Goal: Browse casually

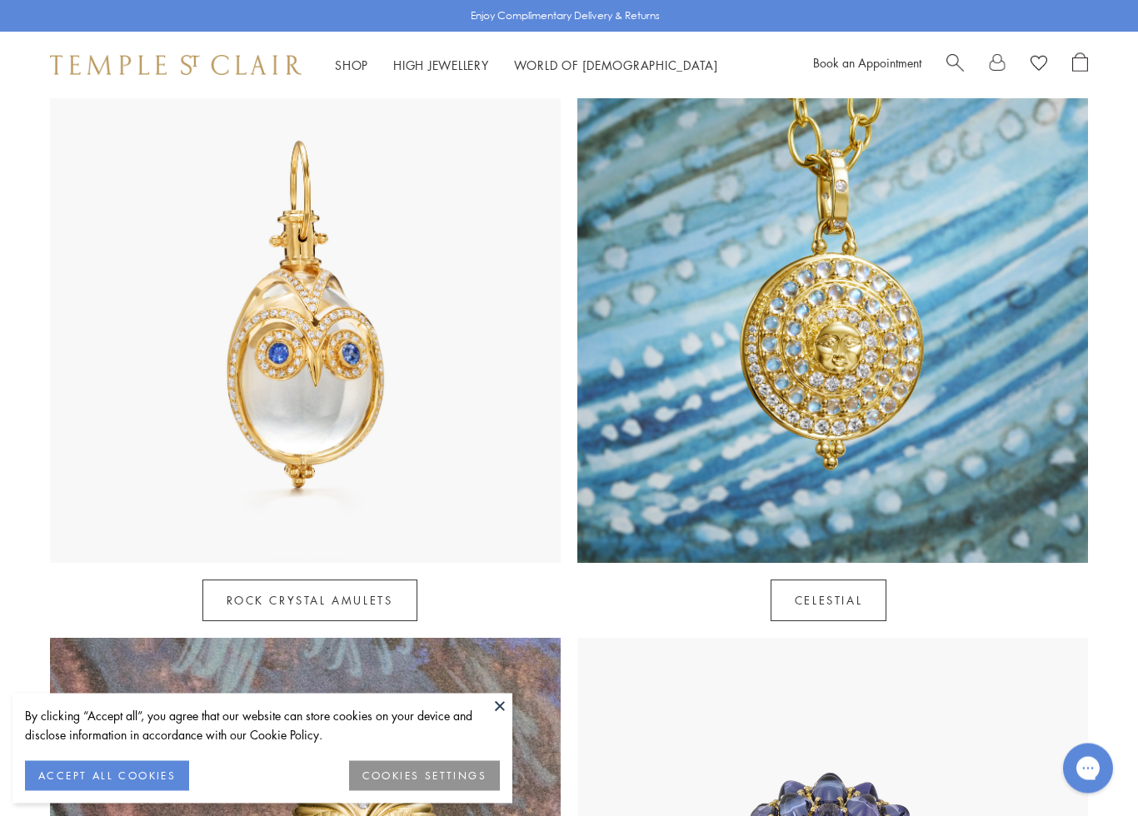
scroll to position [845, 0]
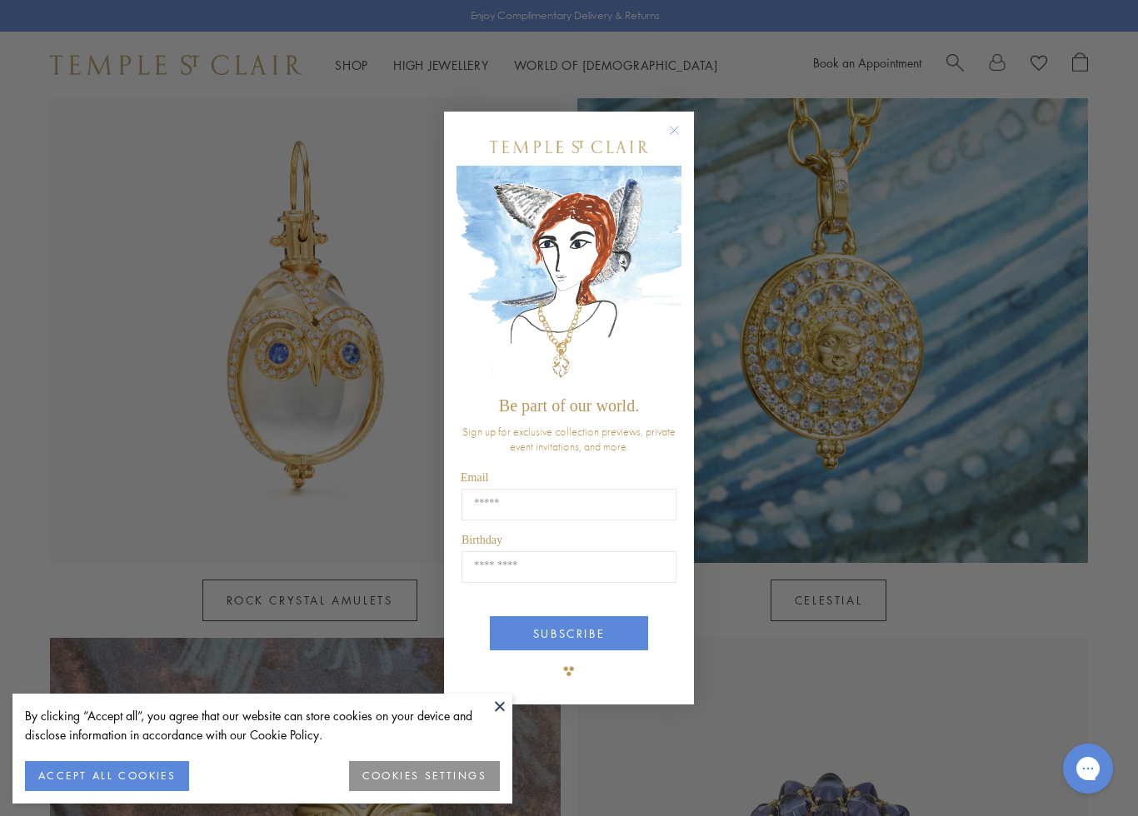
click at [695, 117] on div "Close dialog Be part of our world. Sign up for exclusive collection previews, p…" at bounding box center [568, 408] width 283 height 626
click at [682, 122] on circle "Close dialog" at bounding box center [675, 131] width 20 height 20
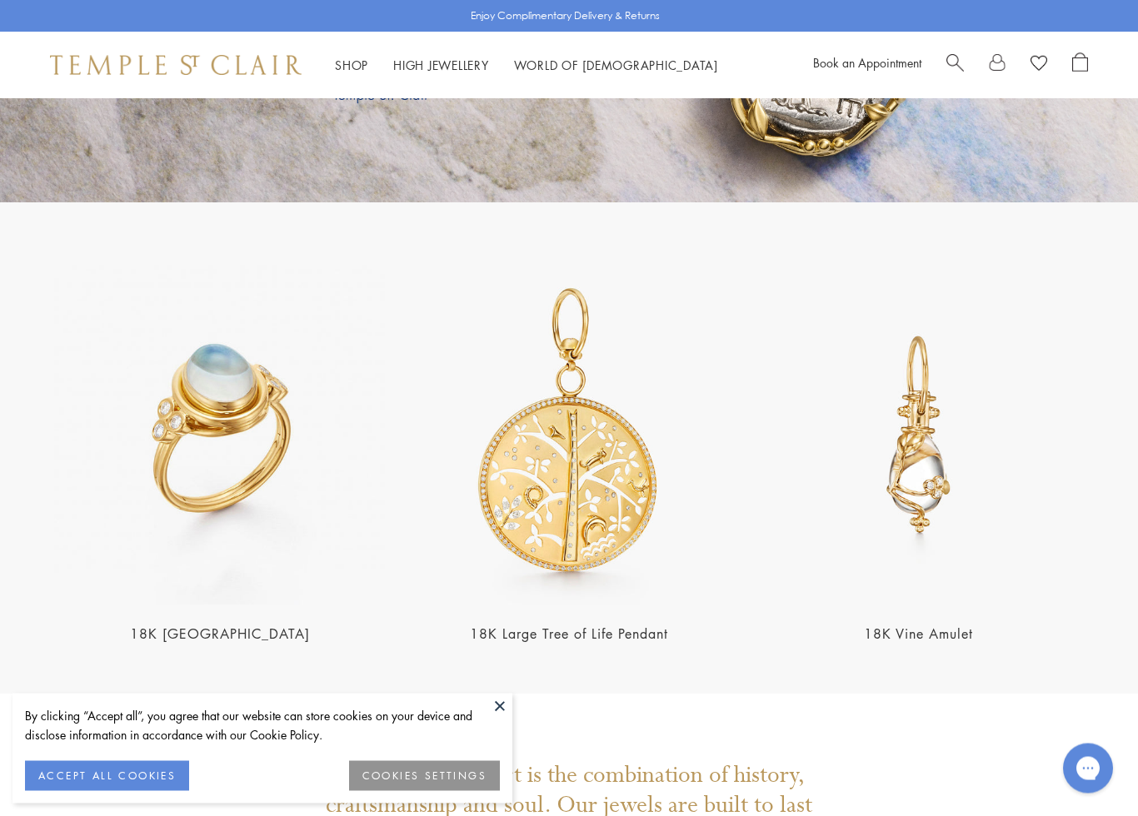
scroll to position [2972, 0]
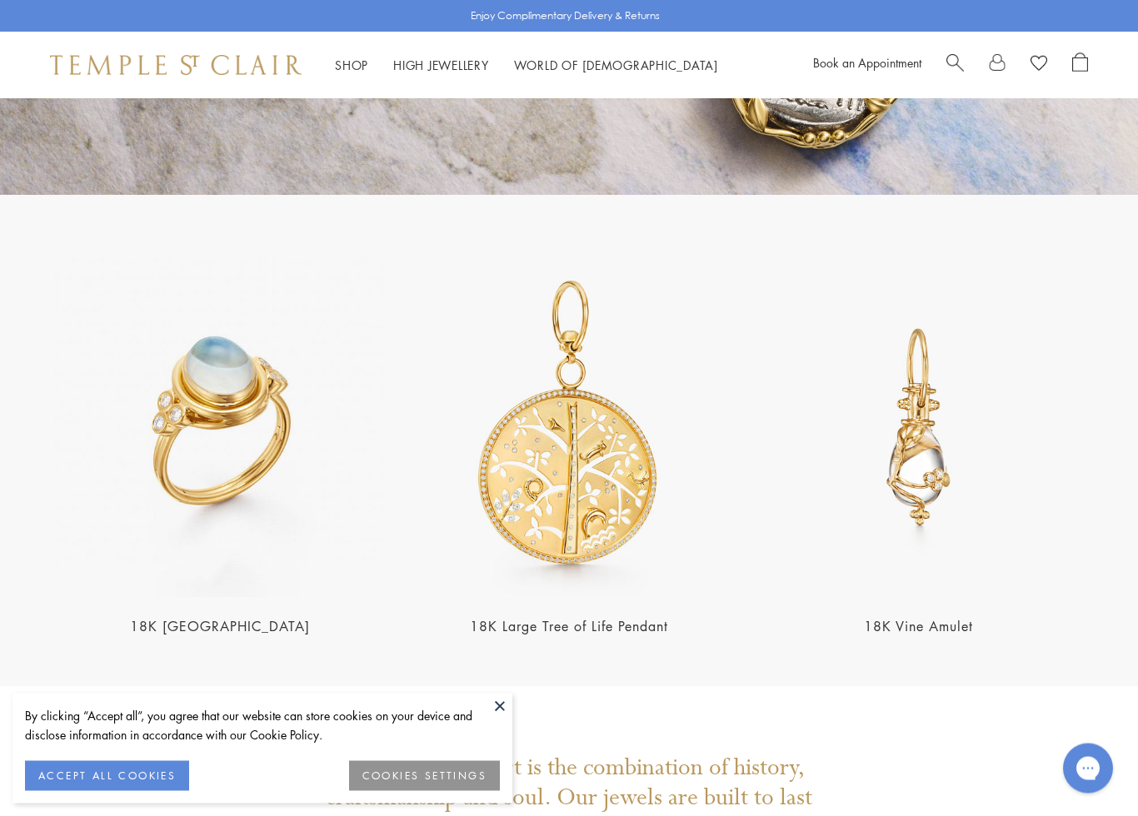
click at [193, 476] on img at bounding box center [219, 427] width 339 height 339
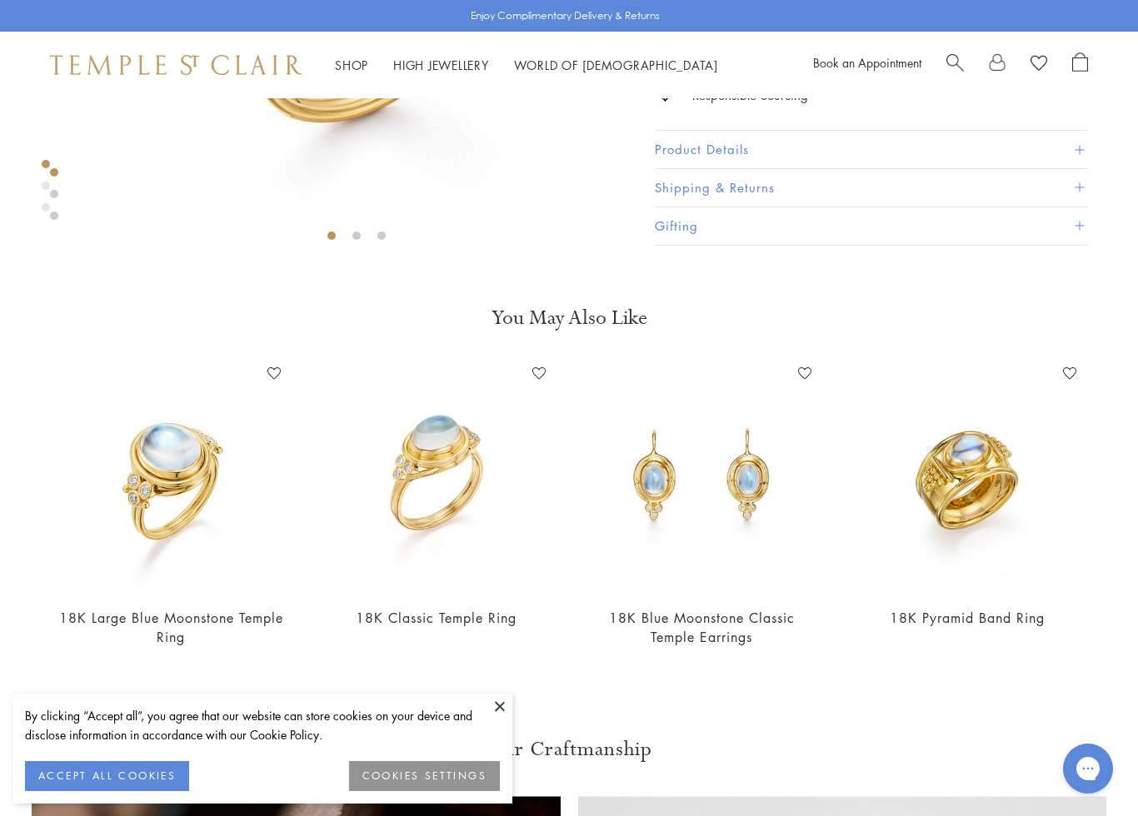
scroll to position [424, 0]
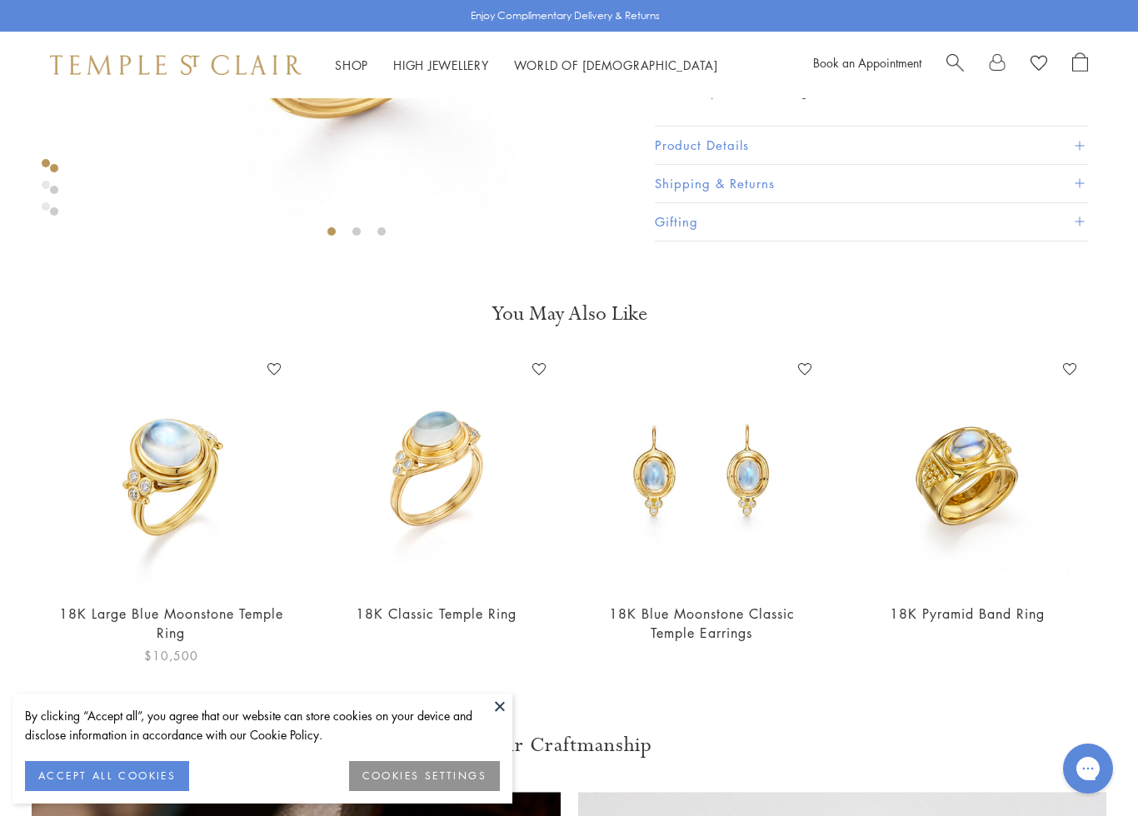
click at [147, 495] on img at bounding box center [171, 472] width 232 height 232
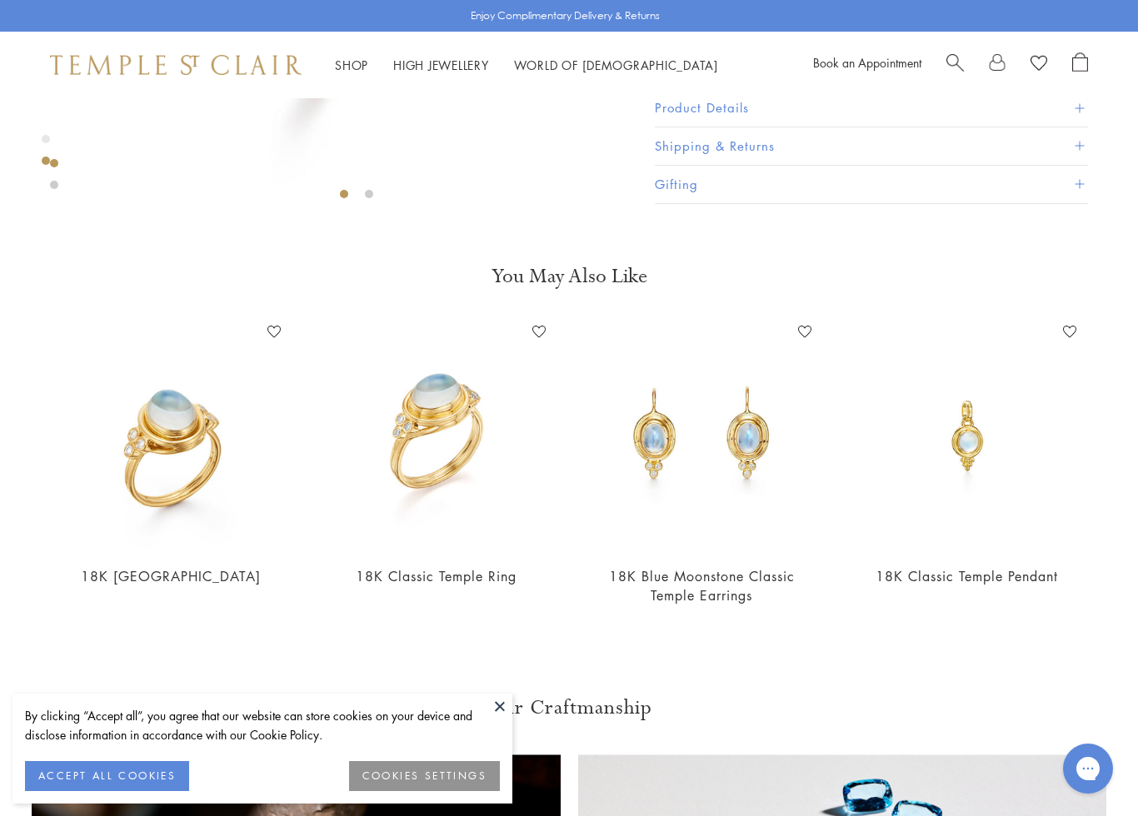
scroll to position [475, 0]
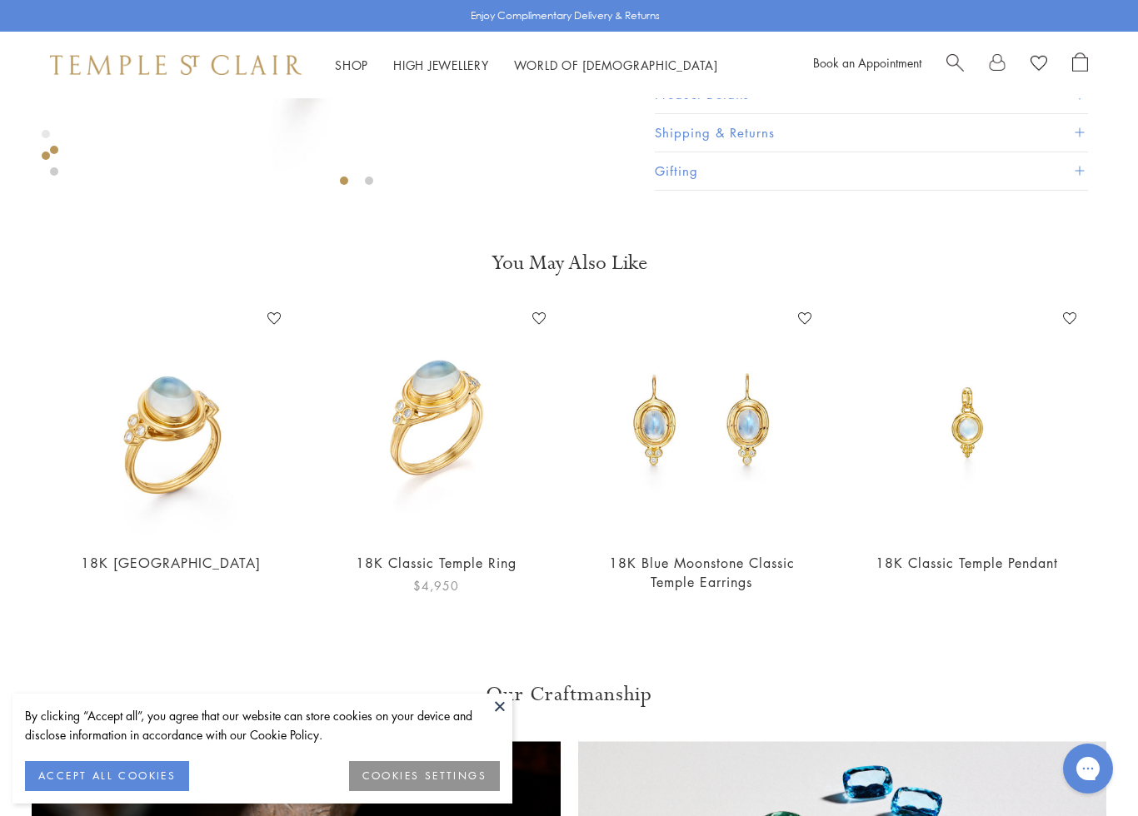
click at [410, 456] on img at bounding box center [437, 422] width 232 height 232
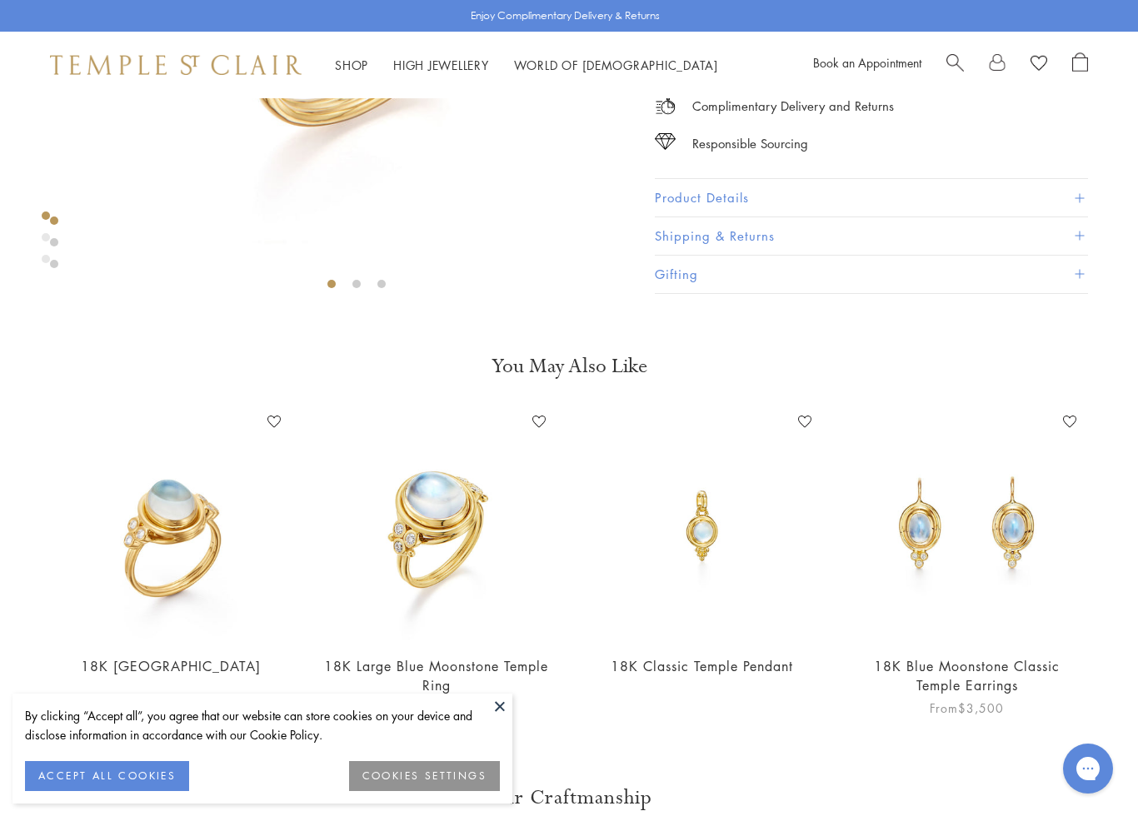
click at [1029, 533] on img at bounding box center [967, 525] width 232 height 232
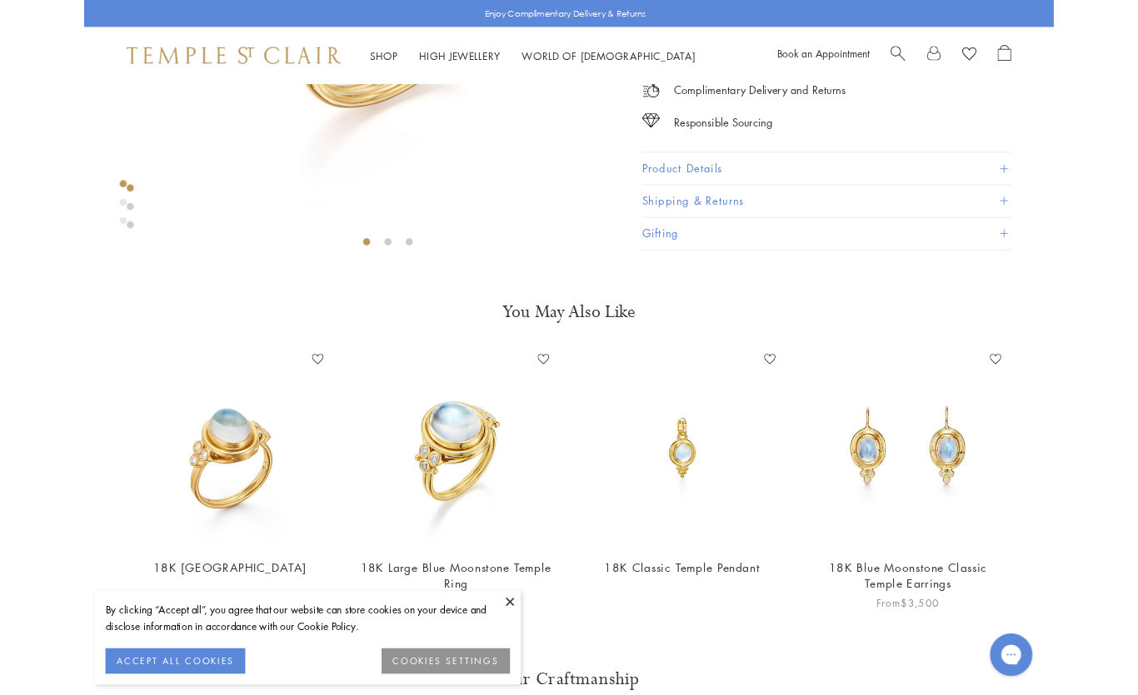
scroll to position [371, 0]
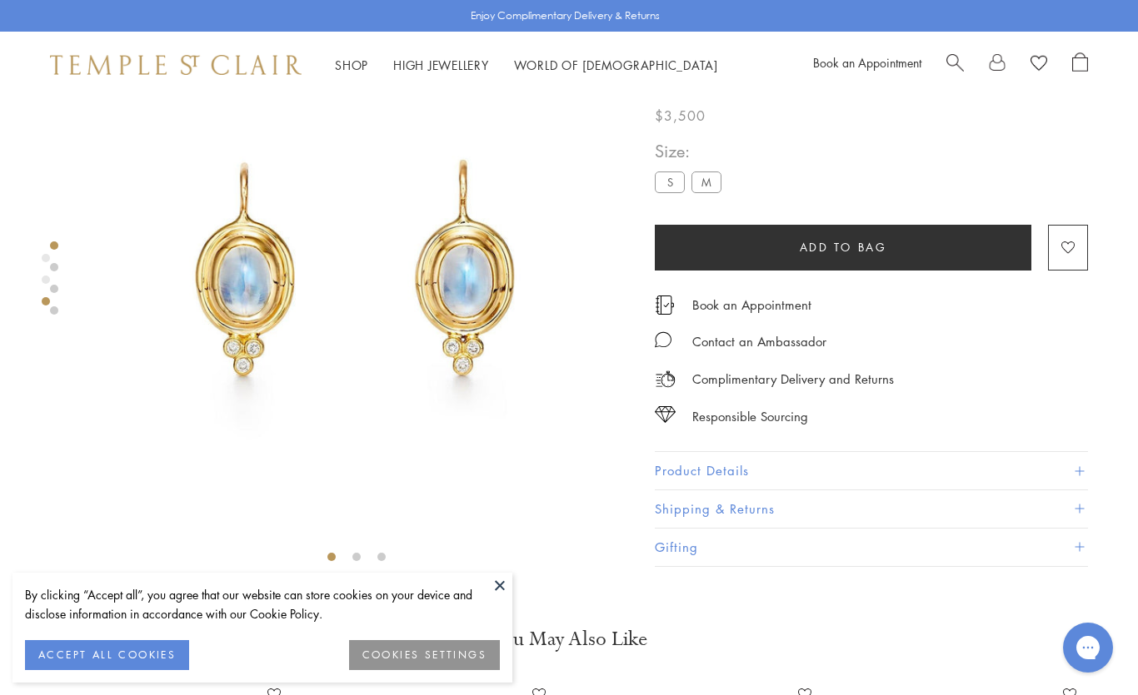
click at [1033, 564] on button "Gifting" at bounding box center [871, 547] width 433 height 37
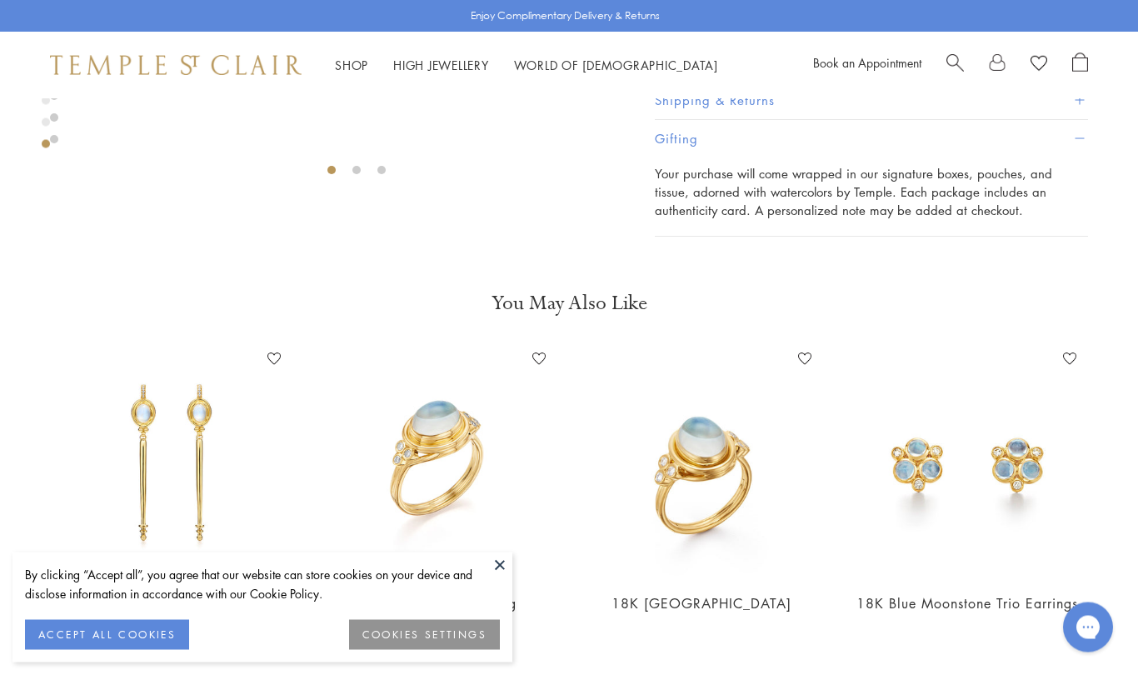
scroll to position [476, 0]
